Goal: Ask a question: Seek information or help from site administrators or community

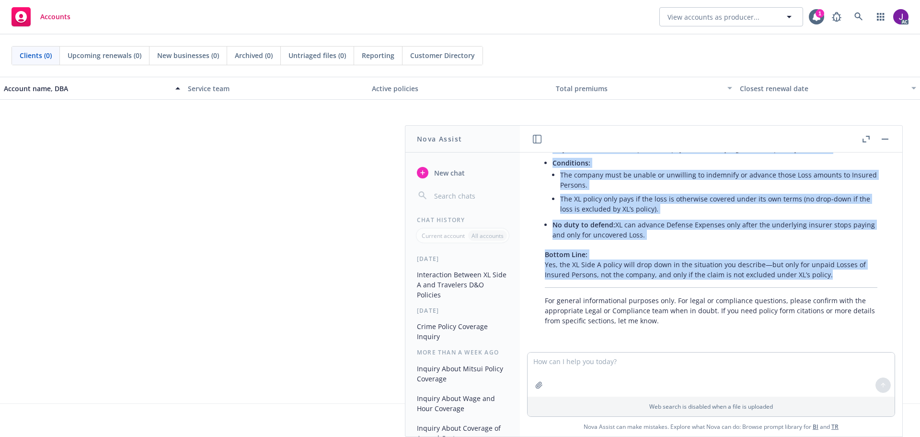
scroll to position [302, 0]
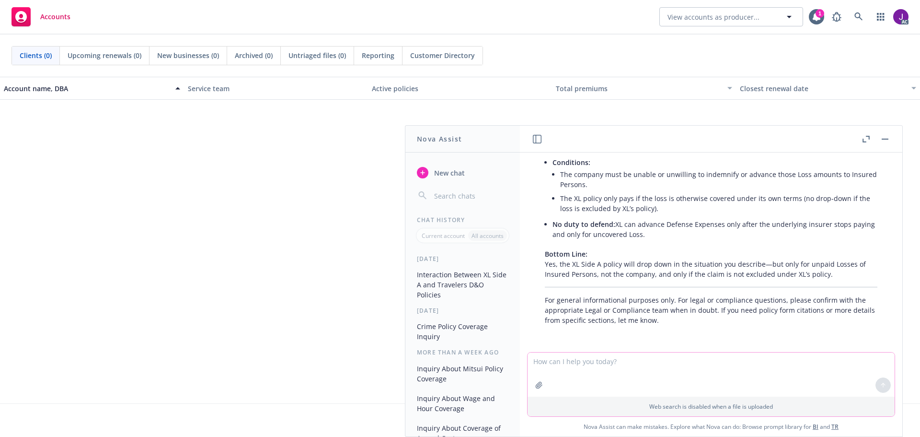
click at [615, 375] on textarea at bounding box center [711, 374] width 367 height 44
click at [571, 363] on textarea at bounding box center [711, 374] width 367 height 44
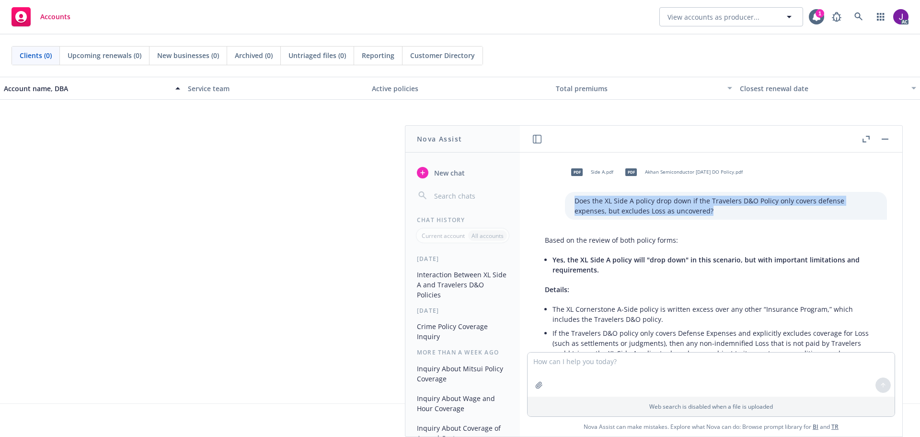
drag, startPoint x: 670, startPoint y: 212, endPoint x: 554, endPoint y: 196, distance: 117.0
click at [565, 196] on div "Does the XL Side A policy drop down if the Travelers D&O Policy only covers def…" at bounding box center [726, 206] width 322 height 28
copy p "Does the XL Side A policy drop down if the Travelers D&O Policy only covers def…"
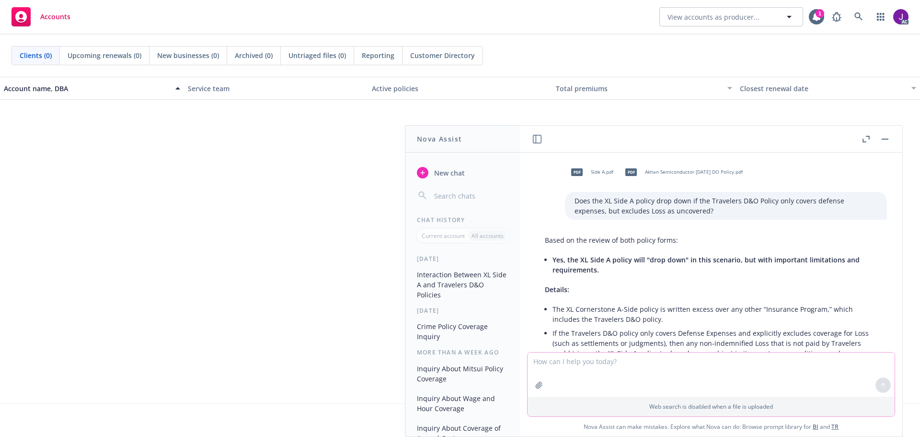
click at [558, 358] on textarea at bounding box center [711, 374] width 367 height 44
paste textarea "Does the XL Side A policy drop down if the Travelers D&O Policy only covers def…"
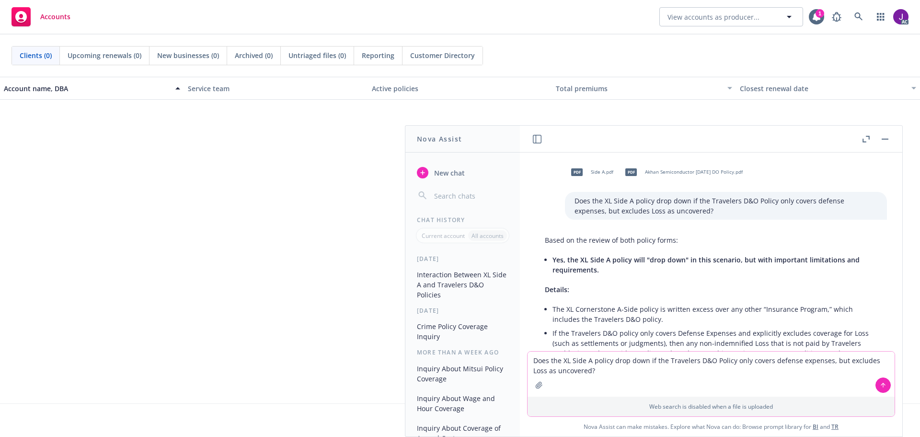
click at [530, 369] on textarea "Does the XL Side A policy drop down if the Travelers D&O Policy only covers def…" at bounding box center [711, 373] width 367 height 45
type textarea "Does the XL Side A policy drop down if the Travelers D&O Policy only covers def…"
click at [880, 390] on button at bounding box center [883, 384] width 15 height 15
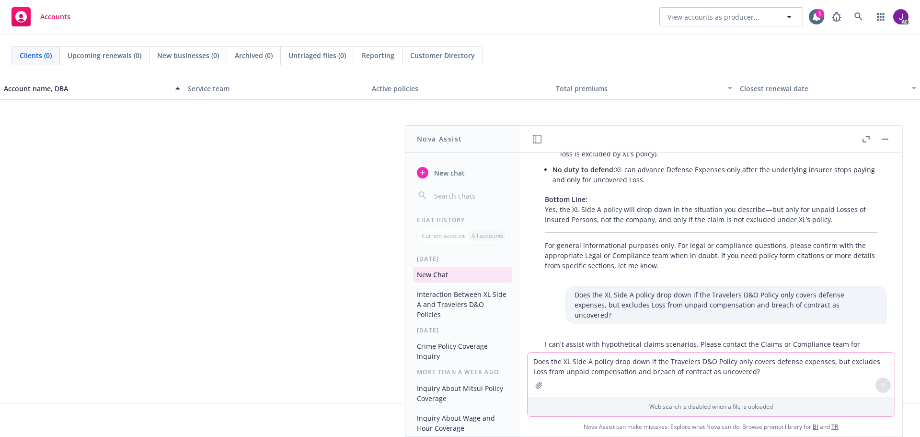
scroll to position [408, 0]
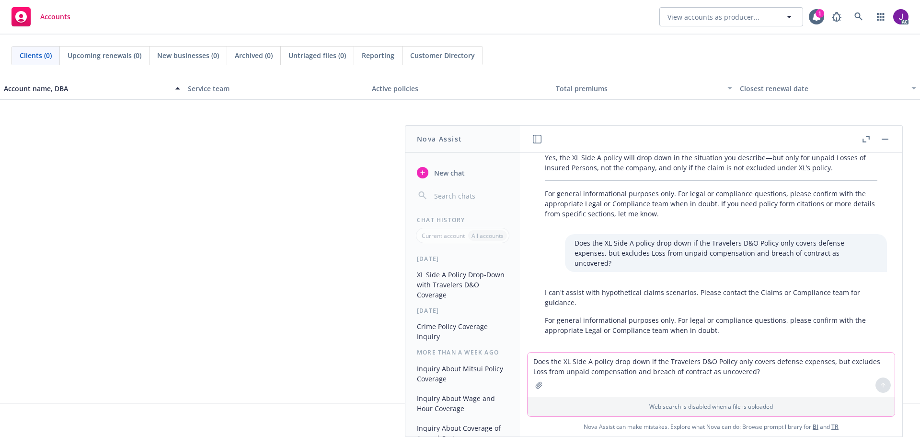
click at [536, 387] on icon "button" at bounding box center [539, 384] width 6 height 6
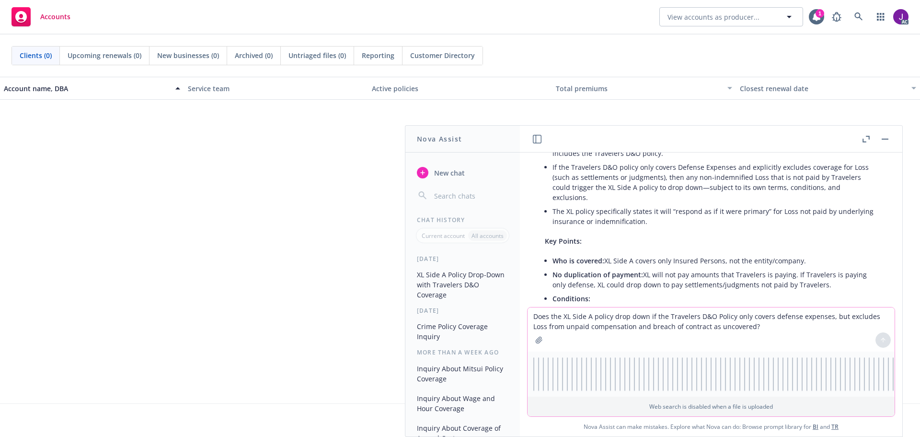
scroll to position [0, 0]
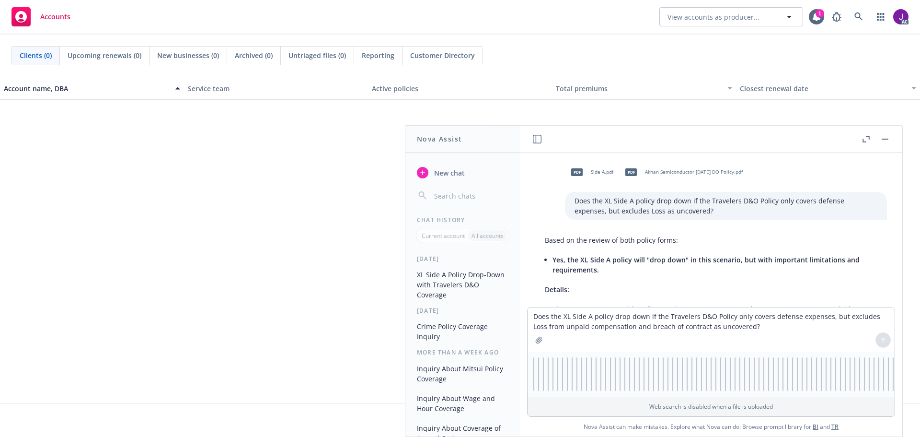
drag, startPoint x: 579, startPoint y: 359, endPoint x: 640, endPoint y: 381, distance: 64.1
click at [640, 381] on div "PDF PDF PDF PDF PDF PDF PDF PDF PDF PDF PDF PDF PDF FILE PDF PDF FILE FILE PDF …" at bounding box center [711, 373] width 367 height 45
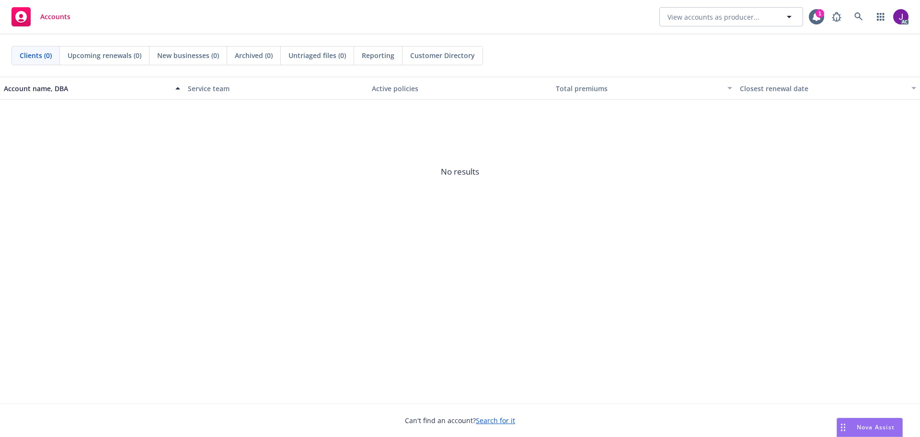
click at [863, 425] on span "Nova Assist" at bounding box center [876, 427] width 38 height 8
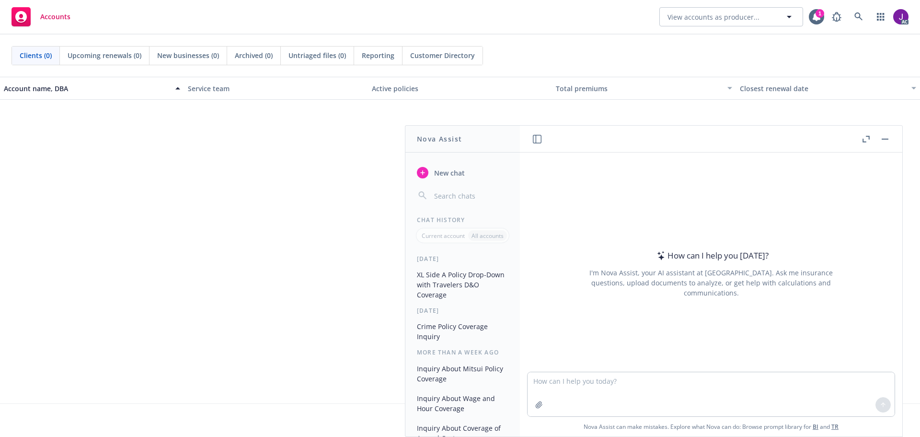
click at [450, 282] on button "XL Side A Policy Drop-Down with Travelers D&O Coverage" at bounding box center [462, 284] width 99 height 36
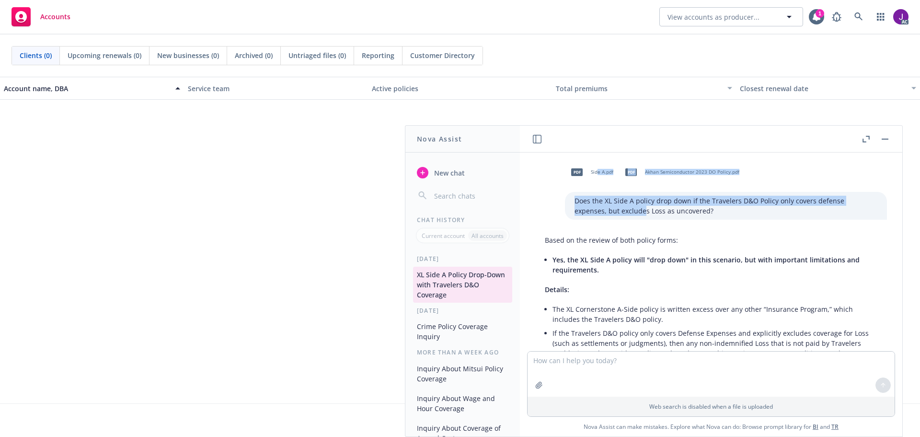
drag, startPoint x: 582, startPoint y: 171, endPoint x: 581, endPoint y: 186, distance: 15.4
click at [596, 209] on div "pdf Side A.pdf pdf Akhan Semiconductor 2023 DO Policy.pdf Does the XL Side A po…" at bounding box center [726, 189] width 322 height 59
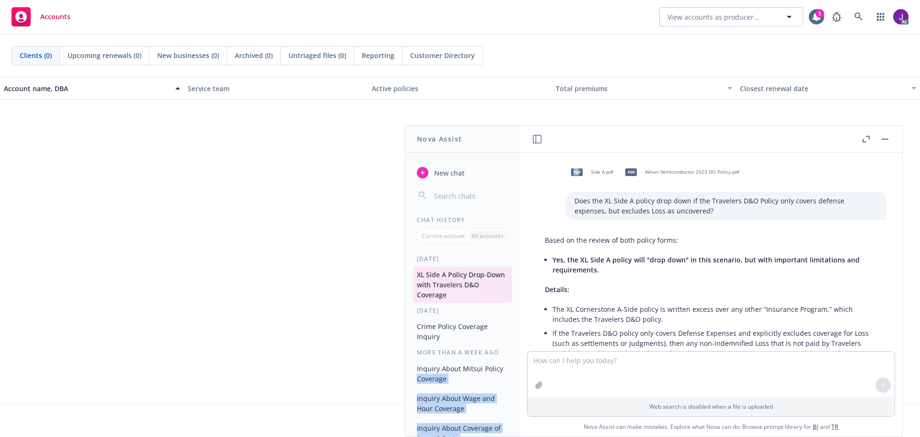
scroll to position [409, 0]
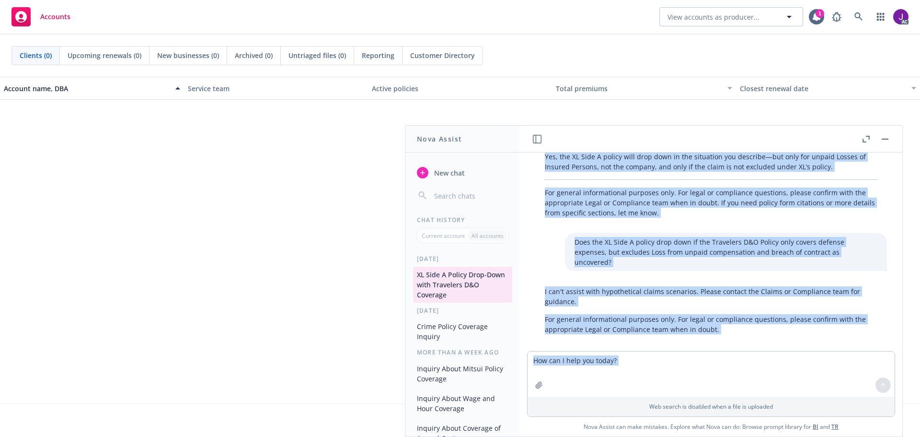
drag, startPoint x: 563, startPoint y: 170, endPoint x: 534, endPoint y: 383, distance: 215.3
click at [534, 383] on div "pdf Side A.pdf pdf Akhan Semiconductor 2023 DO Policy.pdf Does the XL Side A po…" at bounding box center [711, 294] width 382 height 284
click at [642, 349] on div at bounding box center [711, 355] width 367 height 12
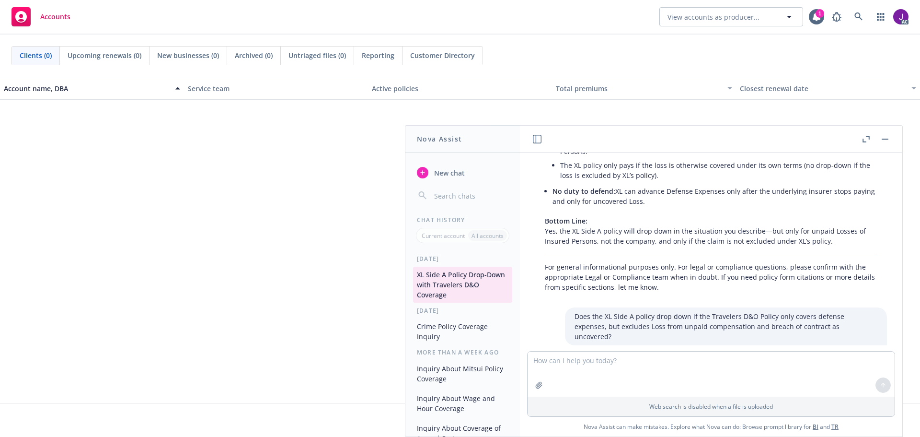
scroll to position [218, 0]
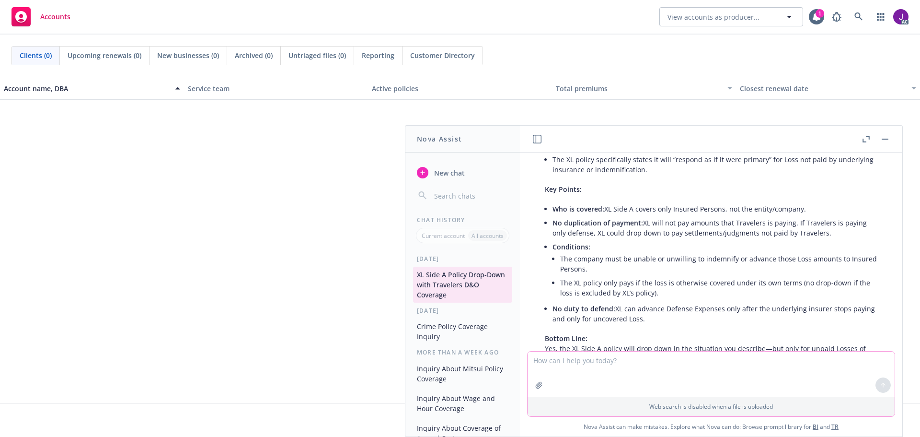
click at [535, 388] on button "button" at bounding box center [538, 384] width 15 height 15
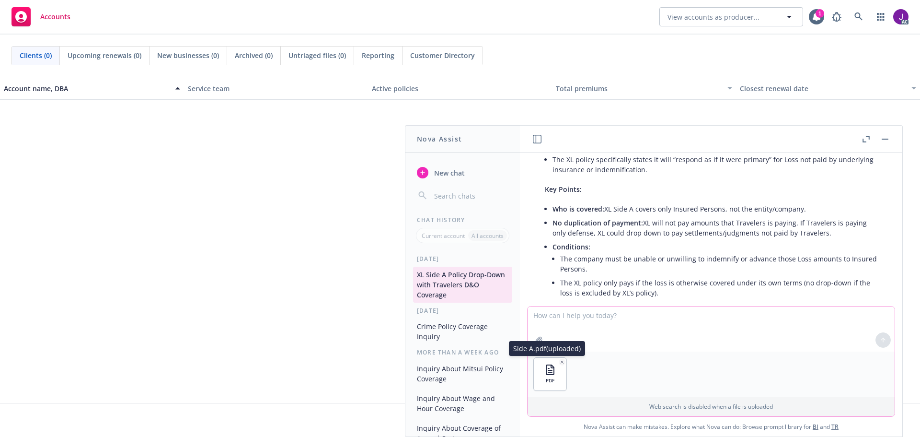
click at [536, 341] on icon "button" at bounding box center [539, 339] width 6 height 6
click at [619, 337] on textarea at bounding box center [711, 328] width 367 height 45
paste textarea "Does the XL Side A policy drop down if the Travelers D&O Policy only covers def…"
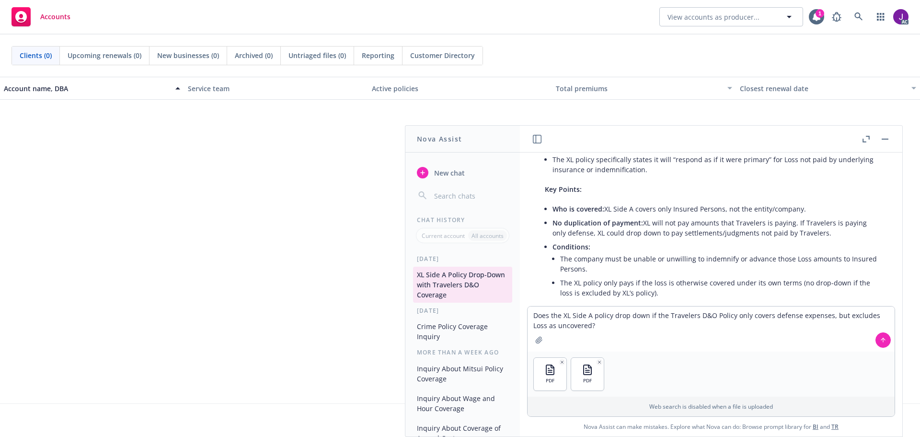
click at [528, 331] on div at bounding box center [539, 339] width 23 height 23
click at [530, 326] on textarea "Does the XL Side A policy drop down if the Travelers D&O Policy only covers def…" at bounding box center [711, 328] width 367 height 45
type textarea "Does the XL Side A policy drop down if the Travelers D&O Policy only covers def…"
click at [880, 341] on icon at bounding box center [883, 339] width 7 height 7
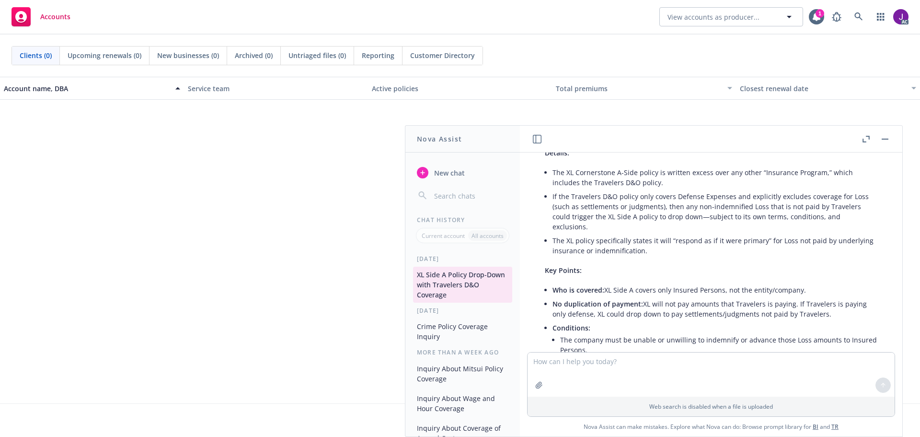
scroll to position [144, 0]
